Goal: Task Accomplishment & Management: Manage account settings

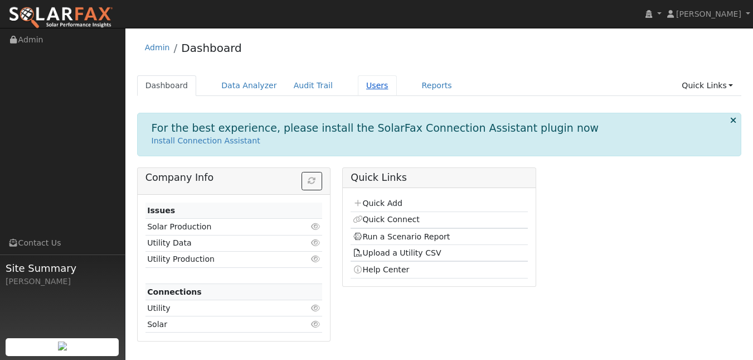
click at [397, 92] on link "Users" at bounding box center [377, 85] width 39 height 21
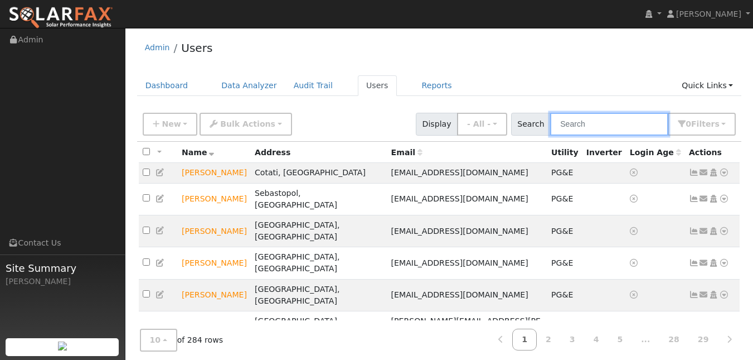
click at [572, 135] on input "text" at bounding box center [609, 124] width 118 height 23
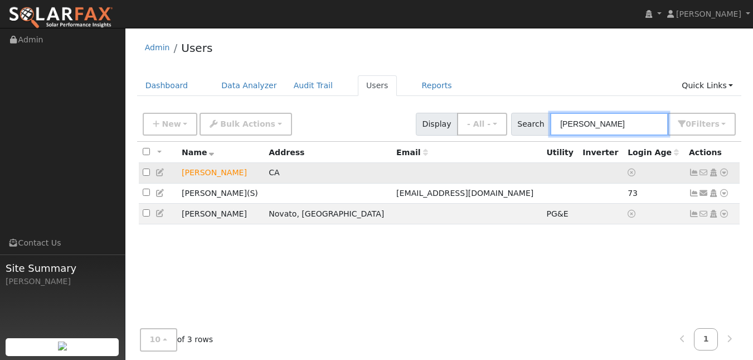
type input "brian"
click at [166, 176] on icon at bounding box center [161, 172] width 10 height 8
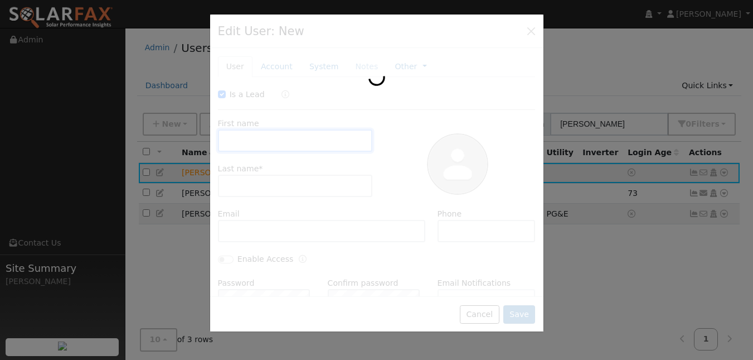
type input "09/18/2025"
checkbox input "true"
type input "[PERSON_NAME]"
type input "Burns"
type input "Pacific Gas & Electric"
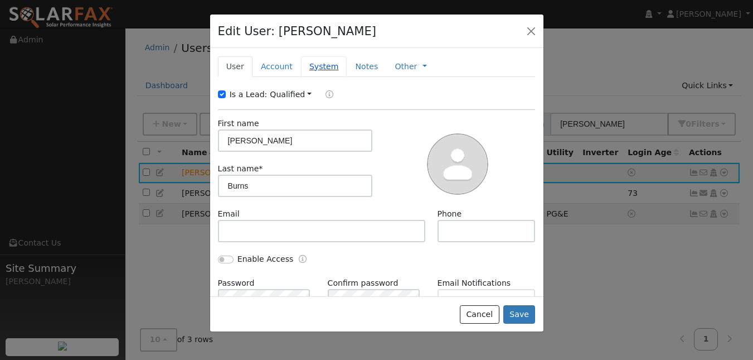
click at [338, 77] on link "System" at bounding box center [324, 66] width 46 height 21
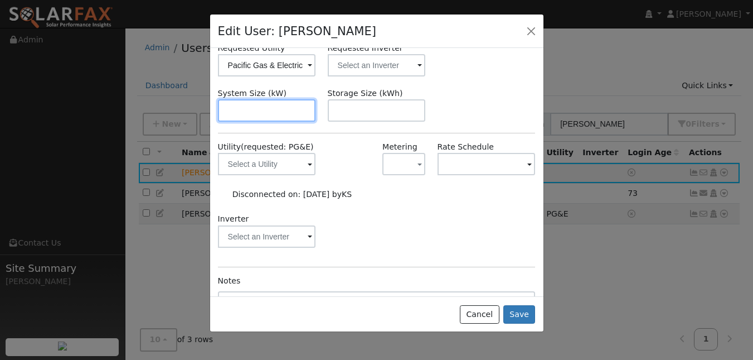
scroll to position [93, 0]
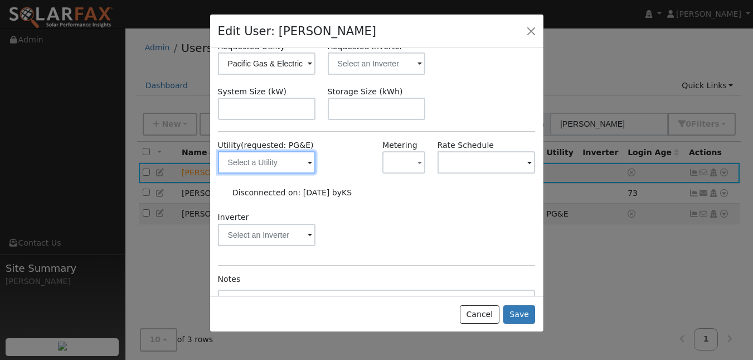
click at [292, 173] on input "text" at bounding box center [267, 162] width 98 height 22
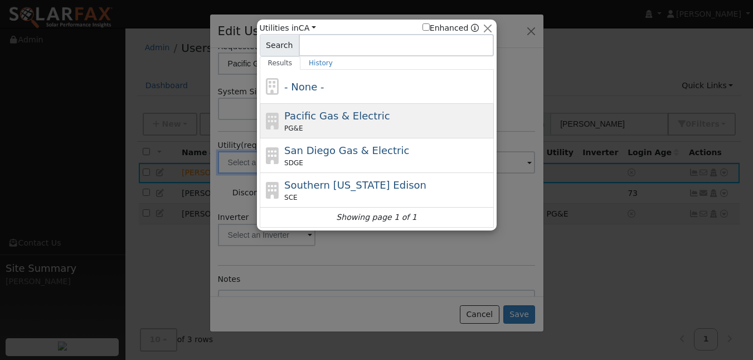
click at [327, 122] on span "Pacific Gas & Electric" at bounding box center [336, 116] width 105 height 12
type input "PG&E"
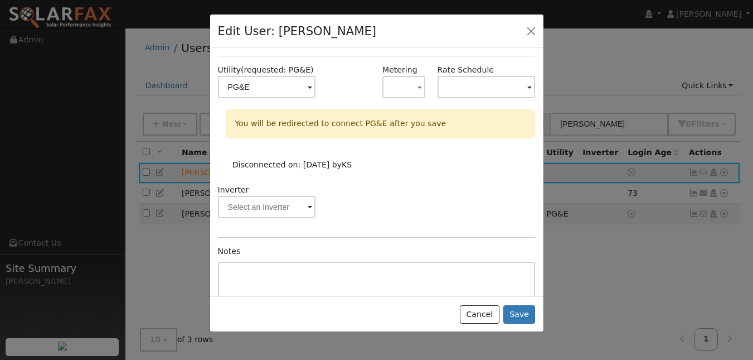
scroll to position [170, 0]
click at [517, 324] on button "Save" at bounding box center [519, 314] width 32 height 19
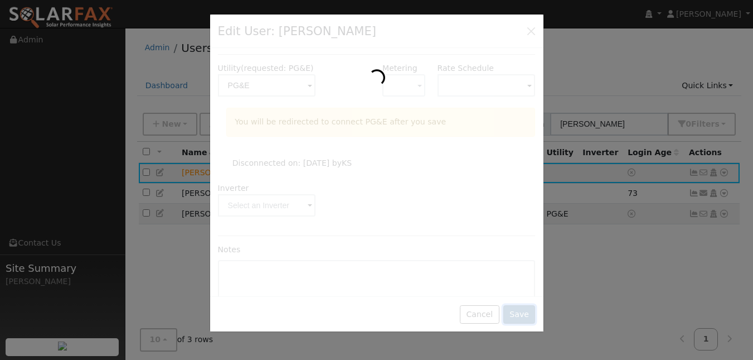
scroll to position [0, 0]
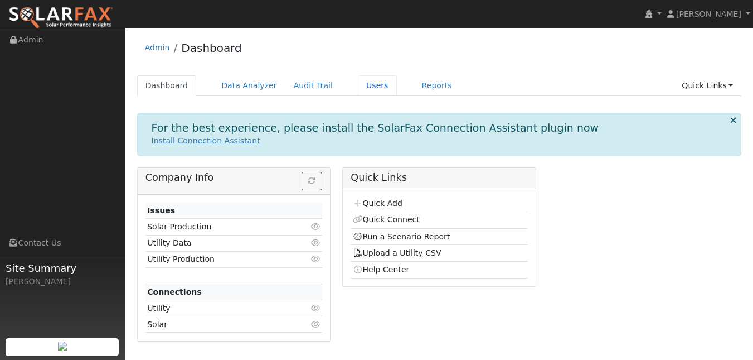
click at [397, 93] on link "Users" at bounding box center [377, 85] width 39 height 21
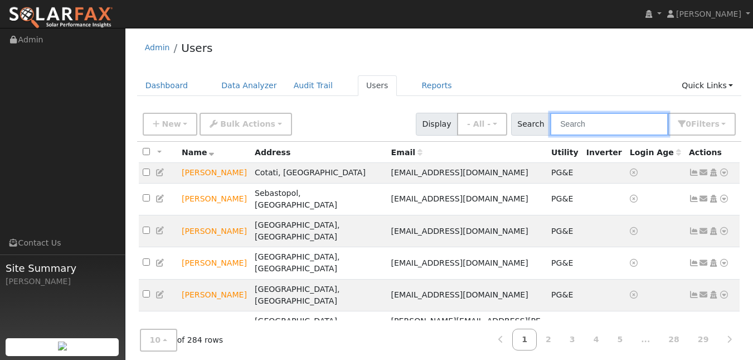
click at [613, 133] on input "text" at bounding box center [609, 124] width 118 height 23
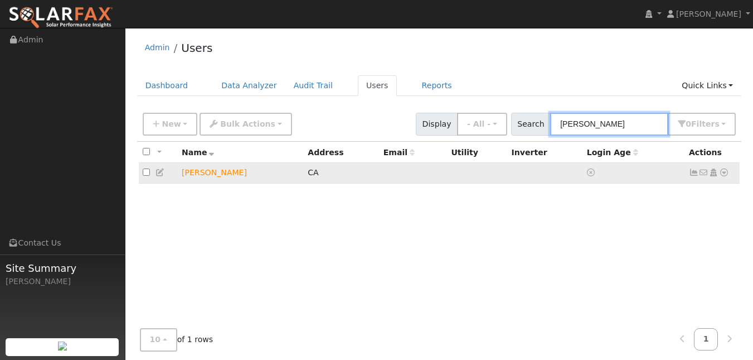
type input "brian burns"
click at [159, 176] on icon at bounding box center [161, 172] width 10 height 8
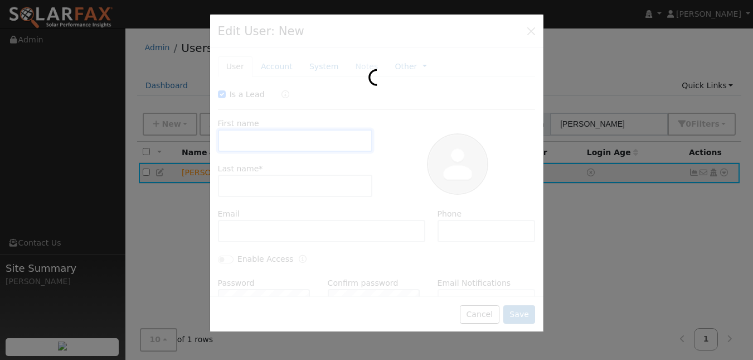
type input "09/18/2025"
checkbox input "true"
type input "Brian"
type input "Burns"
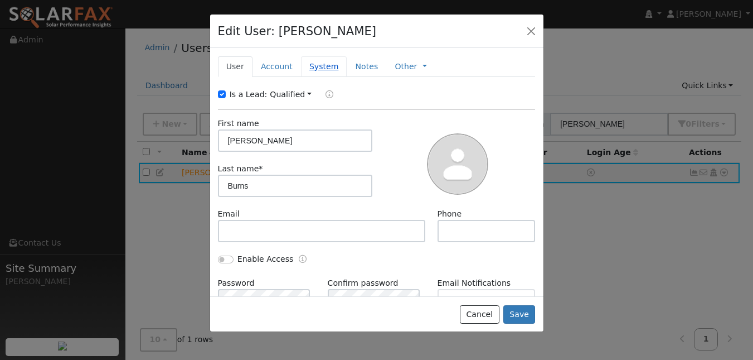
click at [342, 75] on link "System" at bounding box center [324, 66] width 46 height 21
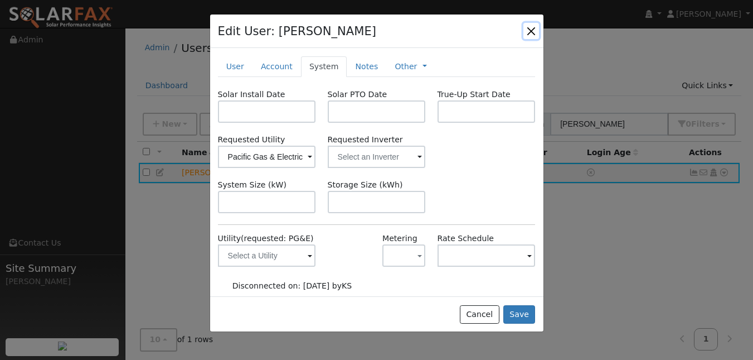
click at [526, 38] on button "button" at bounding box center [531, 31] width 16 height 16
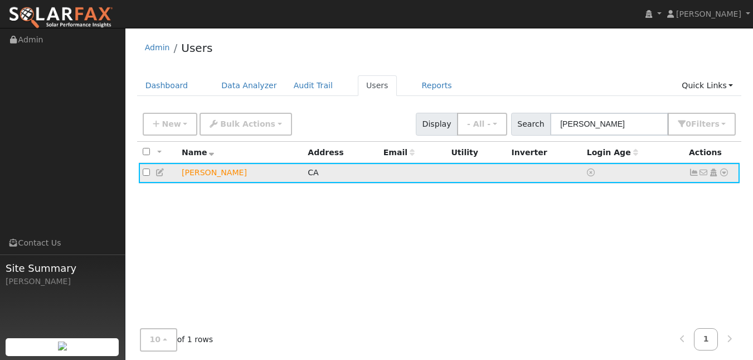
click at [148, 176] on input "checkbox" at bounding box center [146, 171] width 7 height 7
checkbox input "true"
click at [587, 176] on icon at bounding box center [591, 172] width 8 height 8
click at [163, 176] on icon at bounding box center [161, 172] width 10 height 8
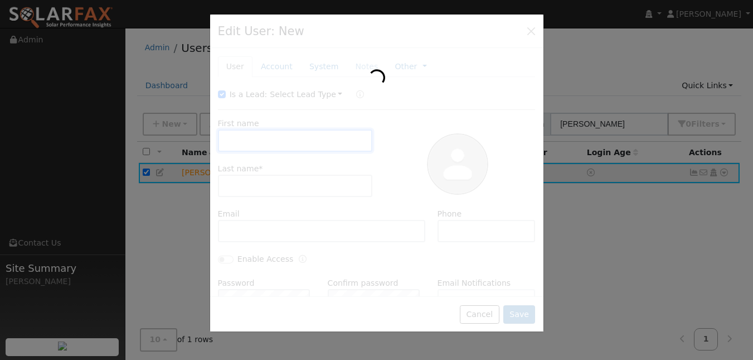
type input "Brian"
type input "Burns"
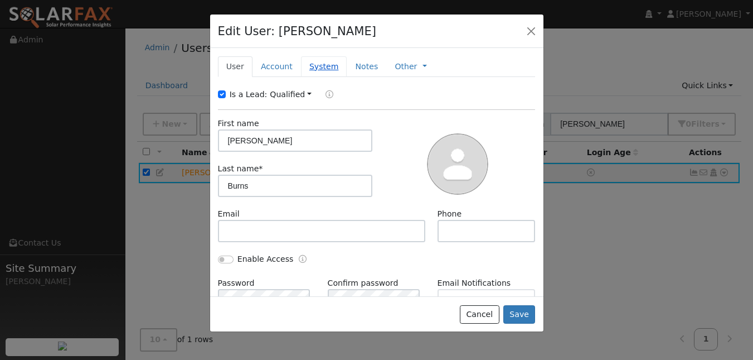
click at [344, 77] on link "System" at bounding box center [324, 66] width 46 height 21
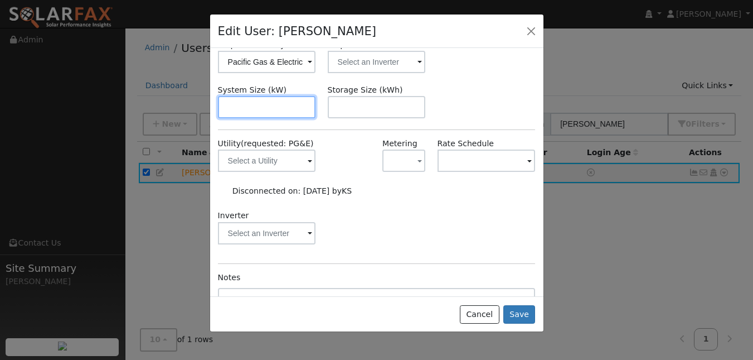
scroll to position [95, 0]
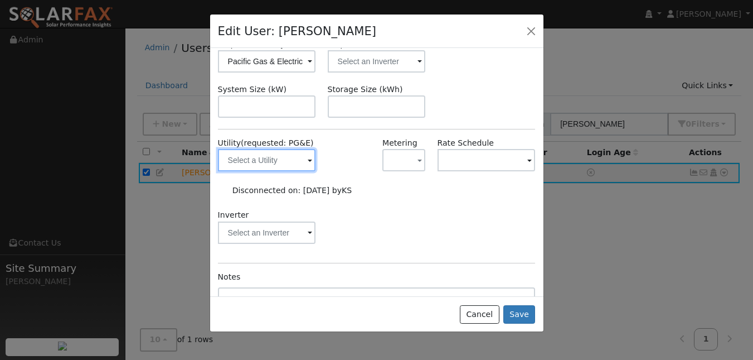
click at [273, 171] on input "text" at bounding box center [267, 160] width 98 height 22
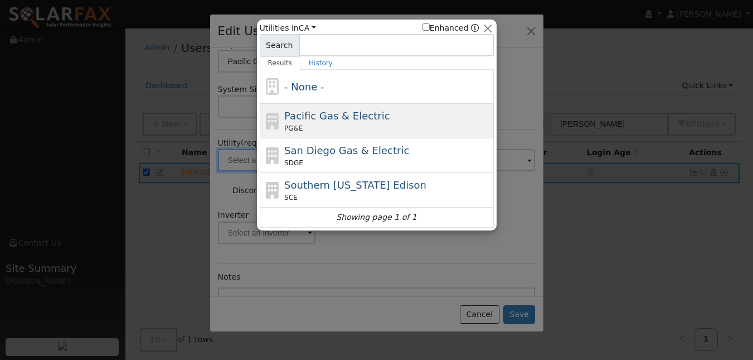
click at [347, 122] on span "Pacific Gas & Electric" at bounding box center [336, 116] width 105 height 12
type input "PG&E"
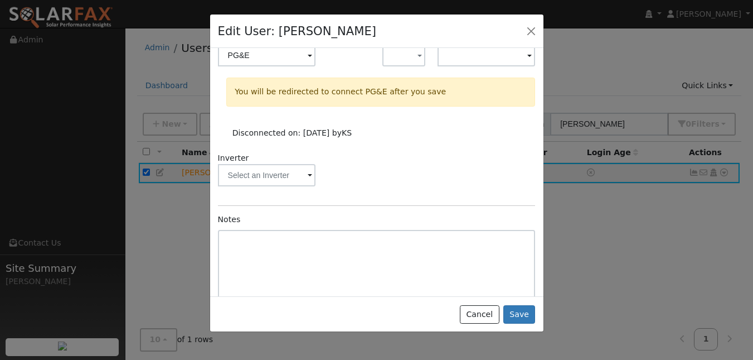
scroll to position [201, 0]
click at [417, 61] on span "button" at bounding box center [419, 56] width 4 height 12
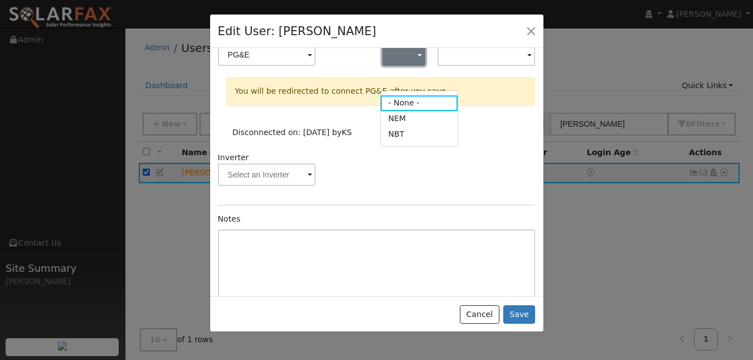
click at [417, 61] on span "button" at bounding box center [419, 56] width 4 height 12
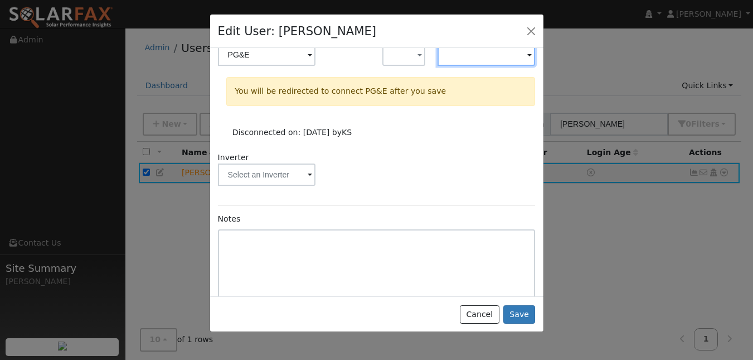
click at [316, 66] on input "text" at bounding box center [267, 54] width 98 height 22
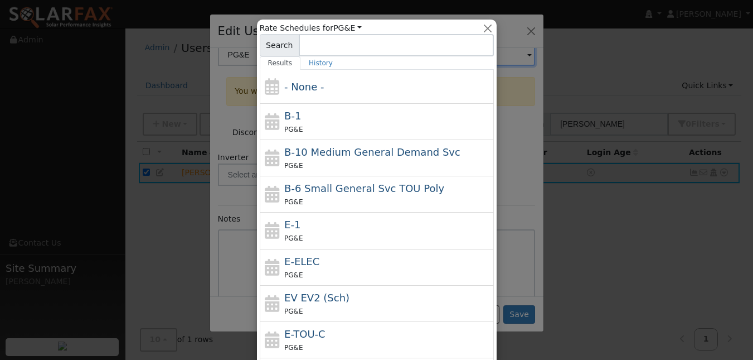
click at [509, 121] on div at bounding box center [376, 180] width 753 height 360
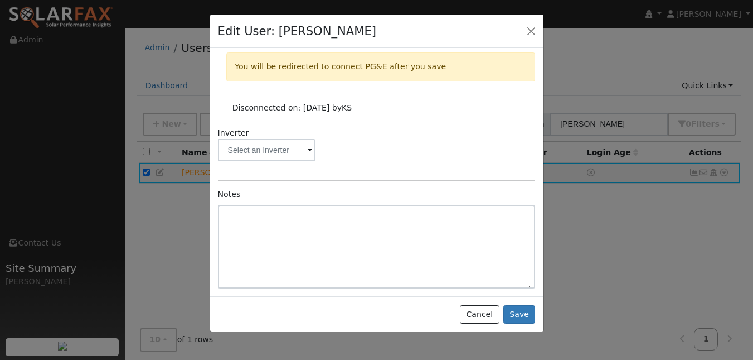
scroll to position [288, 0]
click at [511, 324] on button "Save" at bounding box center [519, 314] width 32 height 19
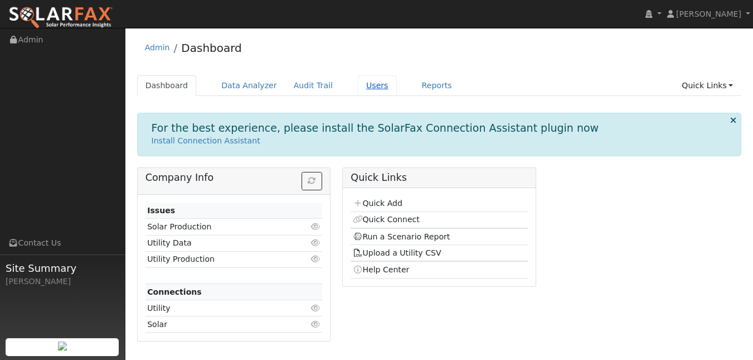
click at [397, 86] on link "Users" at bounding box center [377, 85] width 39 height 21
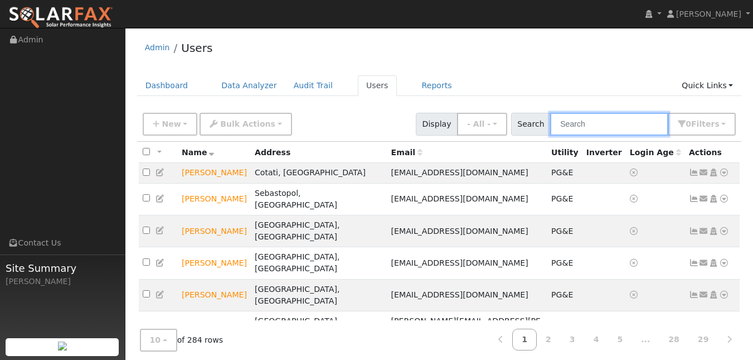
click at [580, 135] on input "text" at bounding box center [609, 124] width 118 height 23
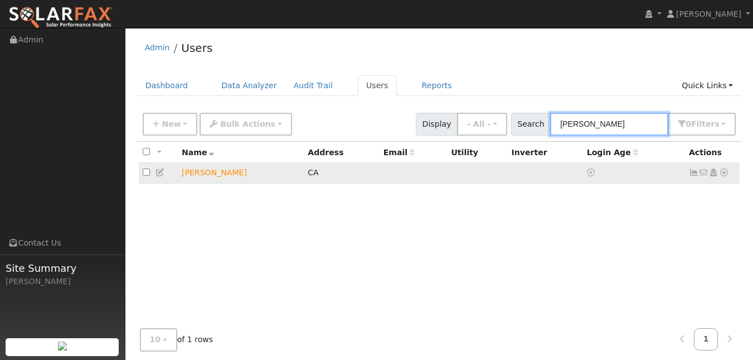
type input "brian burns"
click at [164, 176] on icon at bounding box center [161, 172] width 10 height 8
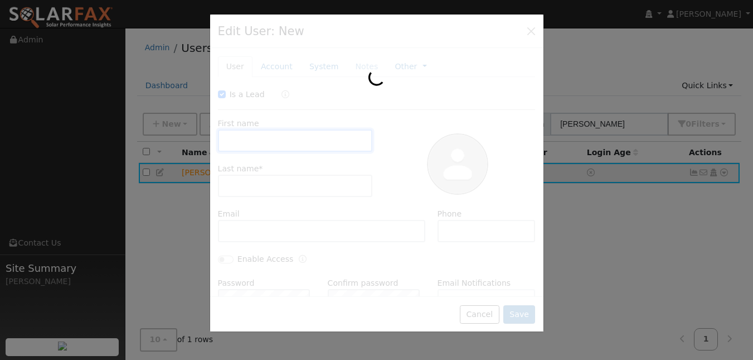
type input "09/18/2025"
checkbox input "true"
type input "Brian"
type input "Burns"
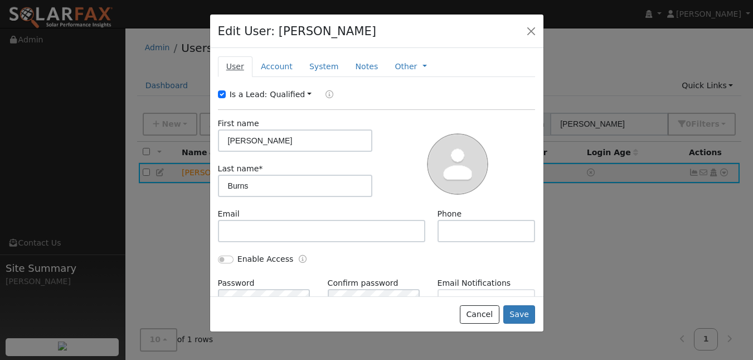
click at [238, 77] on link "User" at bounding box center [235, 66] width 35 height 21
click at [272, 77] on link "Account" at bounding box center [276, 66] width 48 height 21
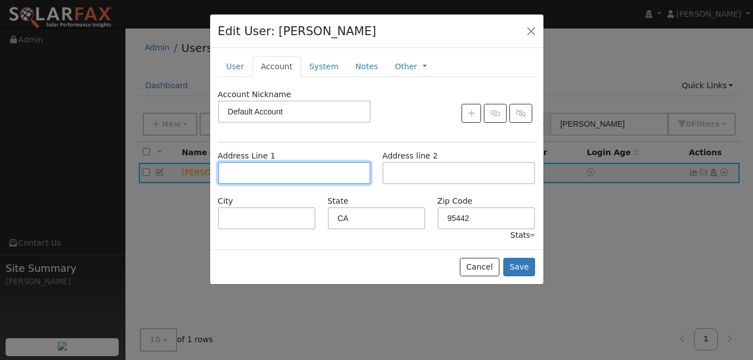
click at [270, 184] on input "text" at bounding box center [294, 173] width 153 height 22
paste input "[STREET_ADDRESS][PERSON_NAME]"
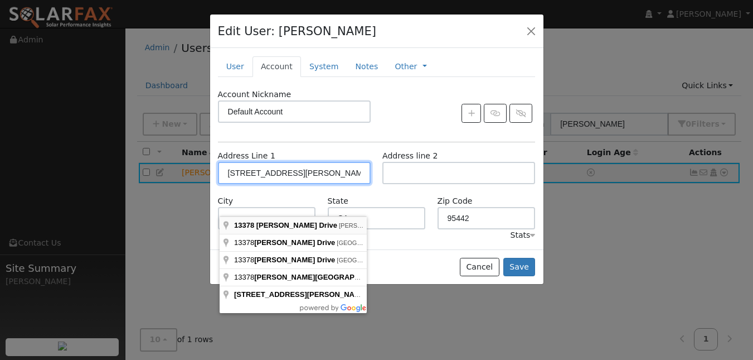
type input "[STREET_ADDRESS][PERSON_NAME]"
type input "[PERSON_NAME] [PERSON_NAME]"
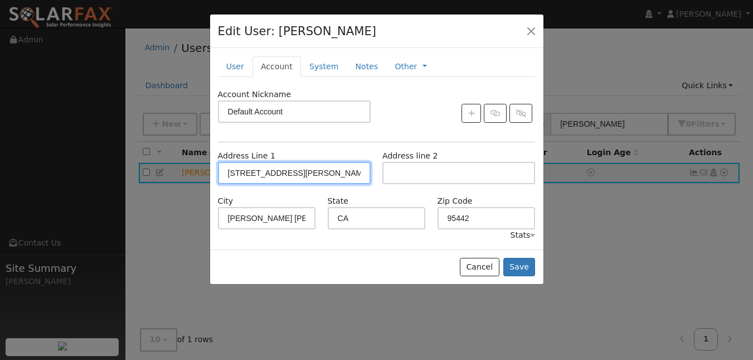
scroll to position [59, 0]
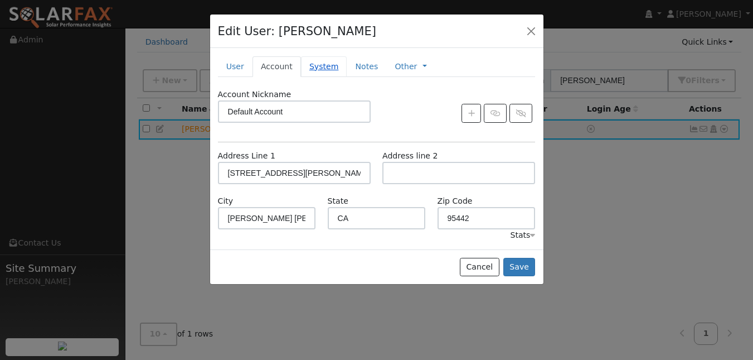
click at [347, 77] on link "System" at bounding box center [324, 66] width 46 height 21
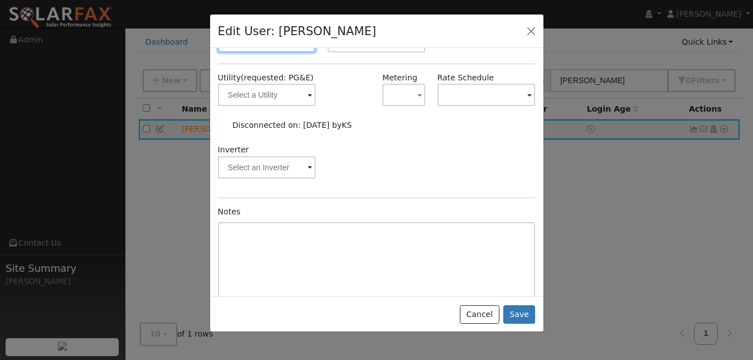
scroll to position [161, 0]
click at [297, 105] on input "text" at bounding box center [267, 94] width 98 height 22
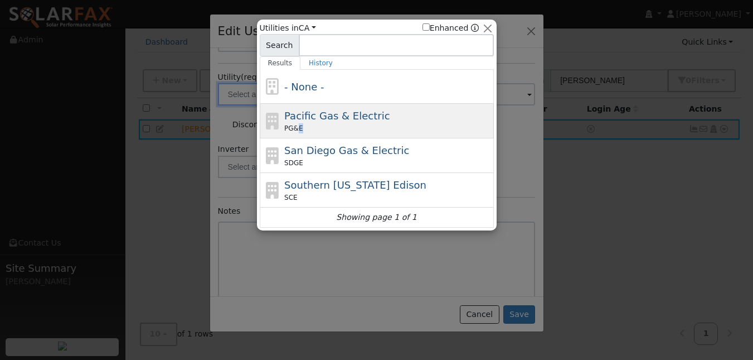
drag, startPoint x: 297, startPoint y: 144, endPoint x: 308, endPoint y: 133, distance: 15.4
click at [308, 138] on div "Pacific Gas & Electric PG&E" at bounding box center [377, 155] width 234 height 35
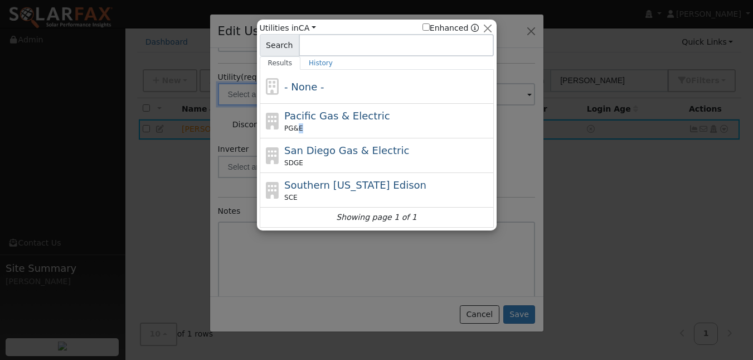
type input "PG&E"
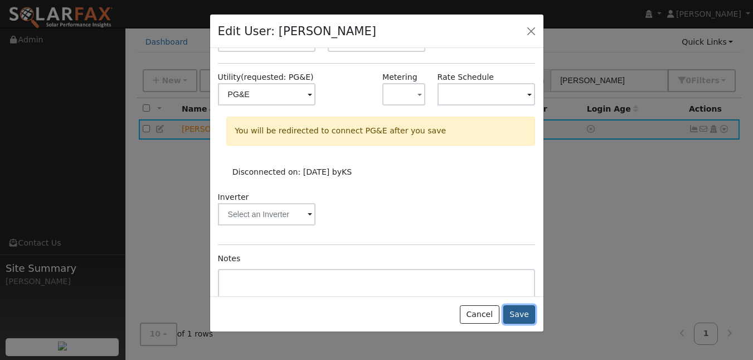
click at [517, 324] on button "Save" at bounding box center [519, 314] width 32 height 19
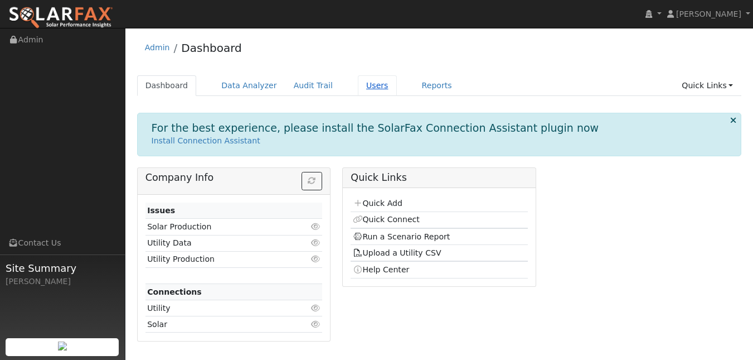
click at [397, 96] on link "Users" at bounding box center [377, 85] width 39 height 21
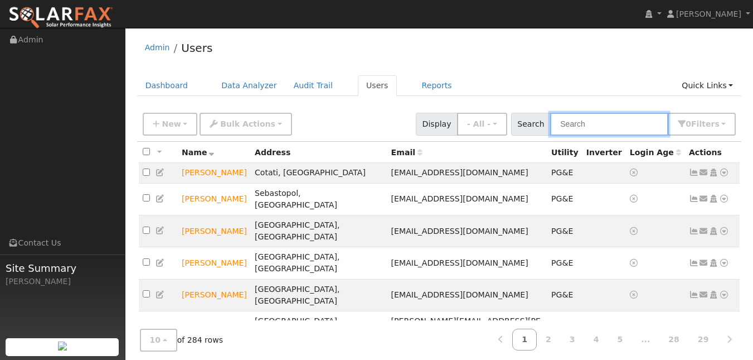
click at [578, 133] on input "text" at bounding box center [609, 124] width 118 height 23
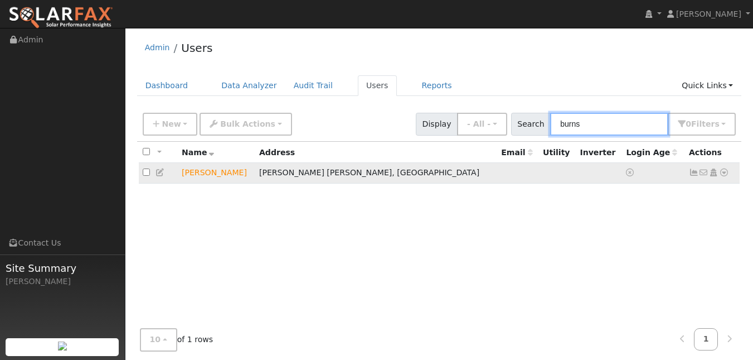
type input "burns"
click at [719, 176] on icon at bounding box center [724, 172] width 10 height 8
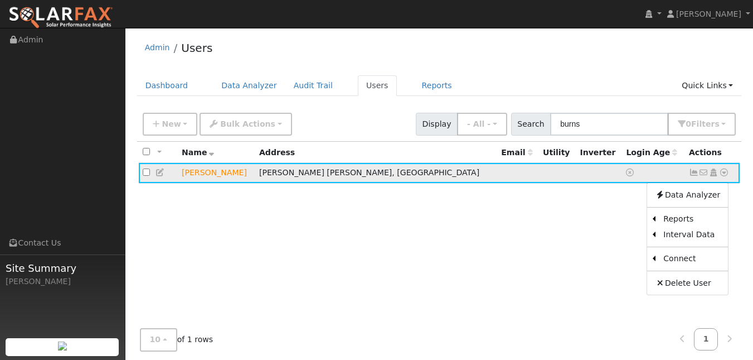
click at [164, 176] on icon at bounding box center [161, 172] width 10 height 8
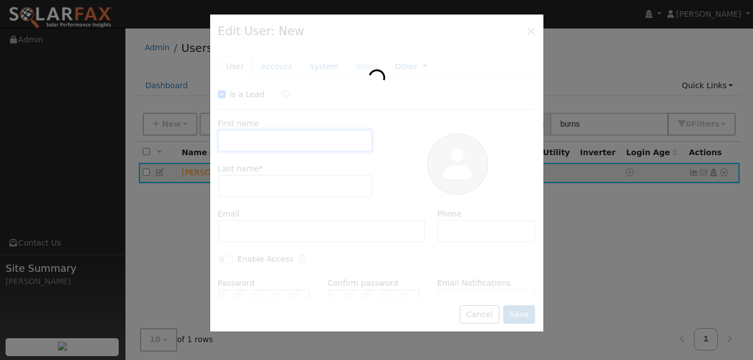
type input "[DATE]"
checkbox input "true"
type input "[PERSON_NAME]"
type input "Burns"
